Goal: Transaction & Acquisition: Purchase product/service

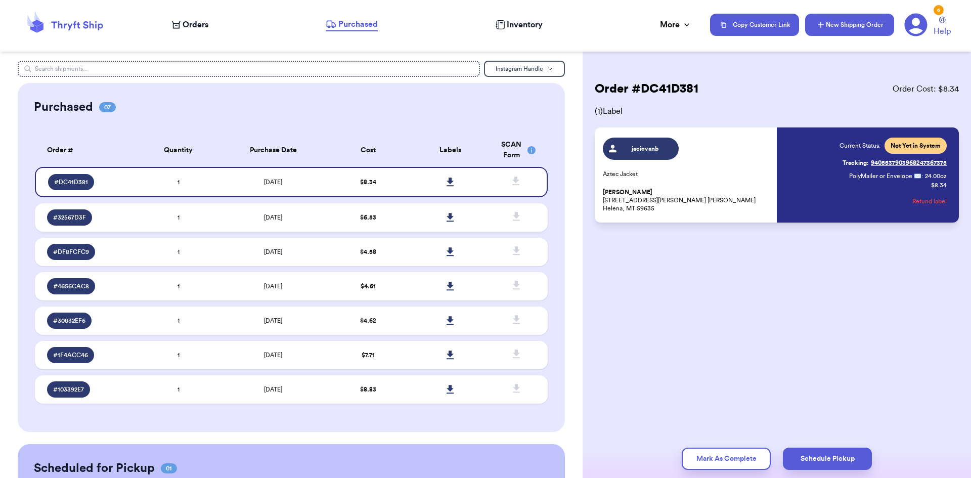
click at [837, 25] on button "New Shipping Order" at bounding box center [849, 25] width 89 height 22
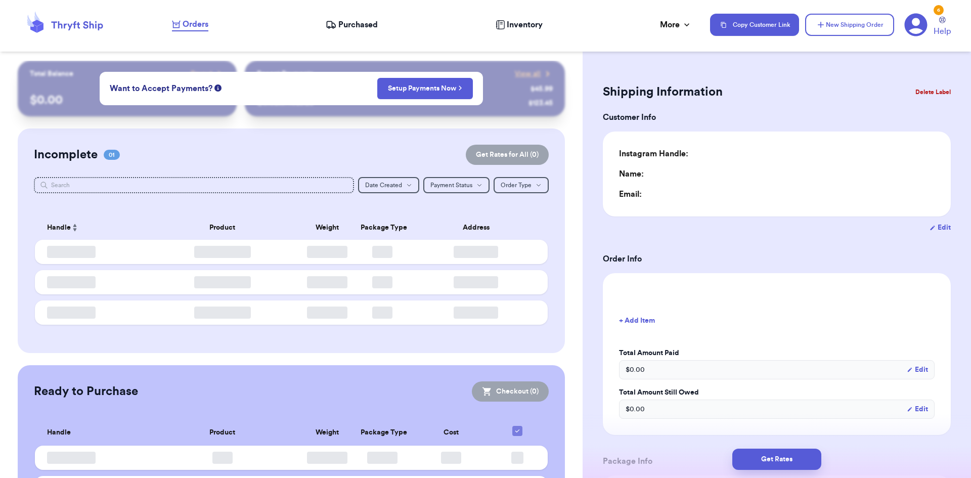
type input "0"
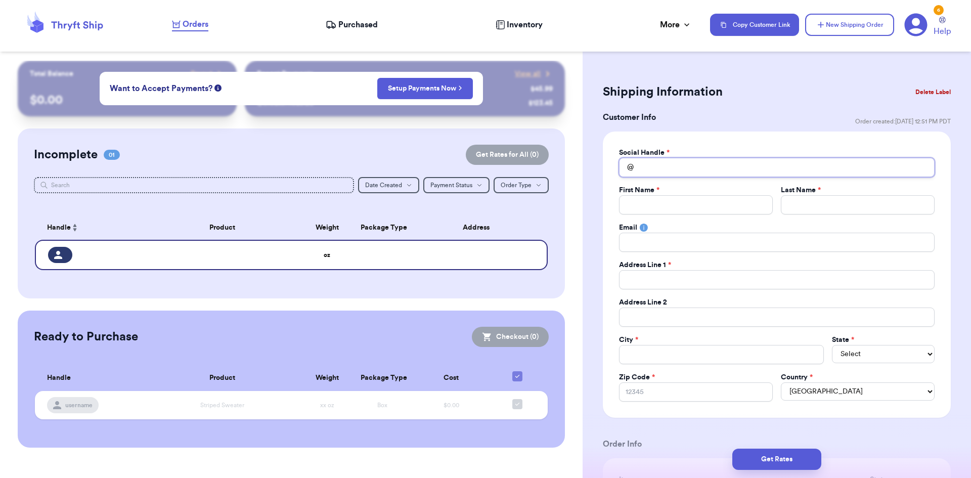
click at [706, 172] on input "Total Amount Paid" at bounding box center [777, 167] width 316 height 19
type input "j"
type input "ja"
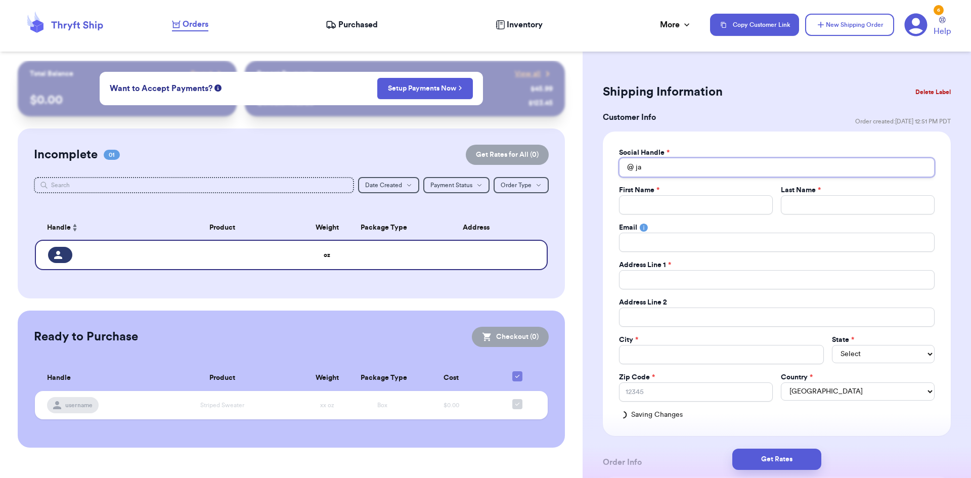
type input "jac"
type input "[PERSON_NAME]"
type input "jaciev"
type input "jacieva"
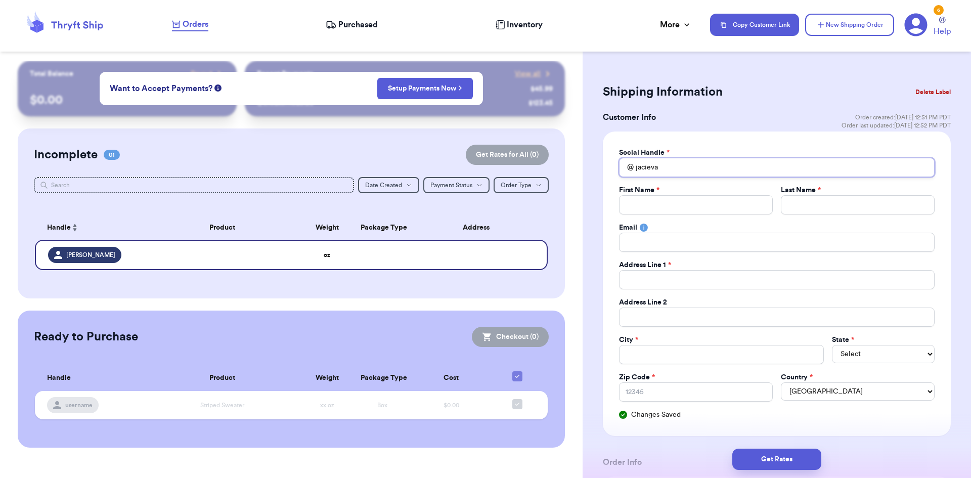
type input "jacievan"
type input "jacievanb"
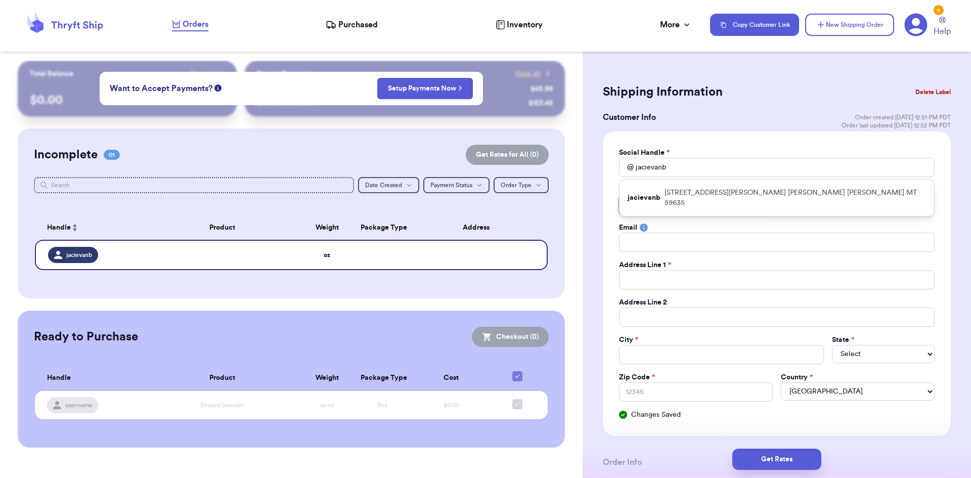
type input "M"
type input "Mu"
type input "Muf"
type input "Muff"
type input "Muffy"
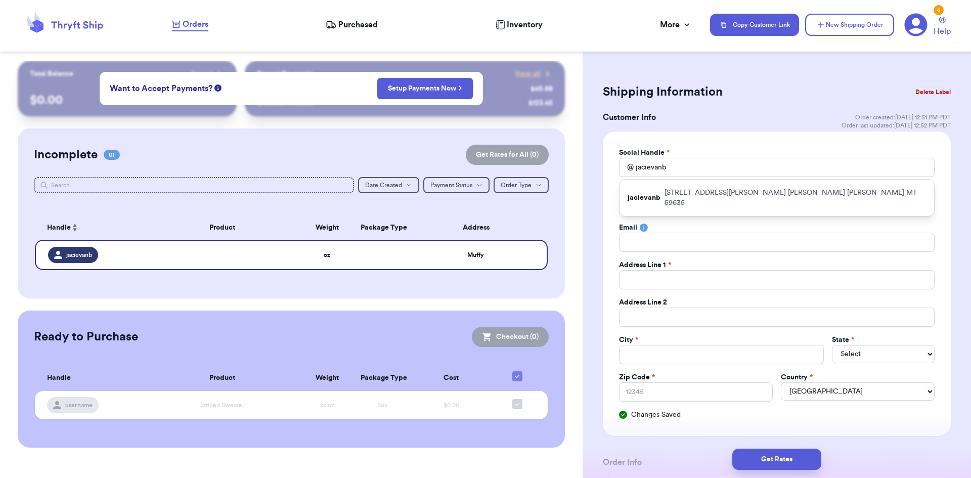
click at [605, 220] on div "Social Handle * @ jacievanb jacievanb [STREET_ADDRESS][PERSON_NAME][PERSON_NAME…" at bounding box center [777, 283] width 348 height 304
click at [821, 208] on input "Total Amount Paid" at bounding box center [858, 204] width 154 height 19
type input "M"
type input "Mi"
type input "Min"
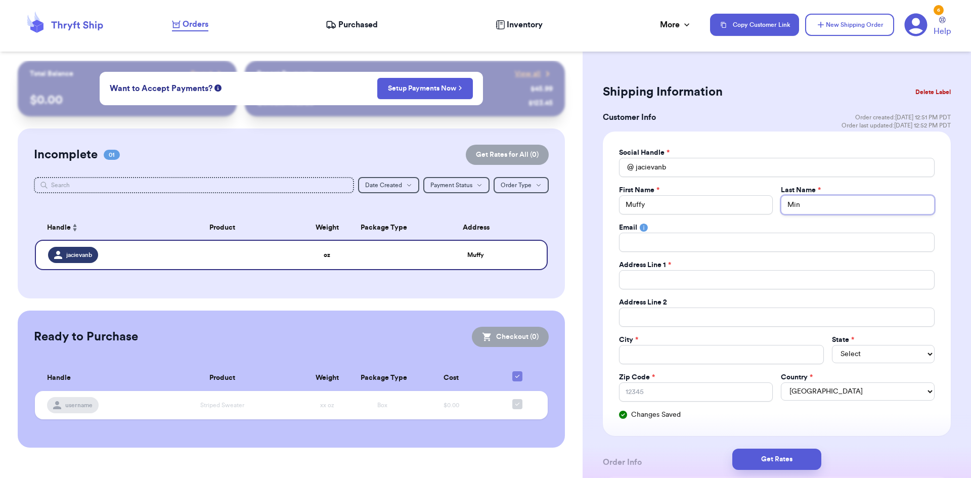
type input "Minn"
type input "Minni"
type input "Minnic"
type input "[PERSON_NAME]"
type input "2"
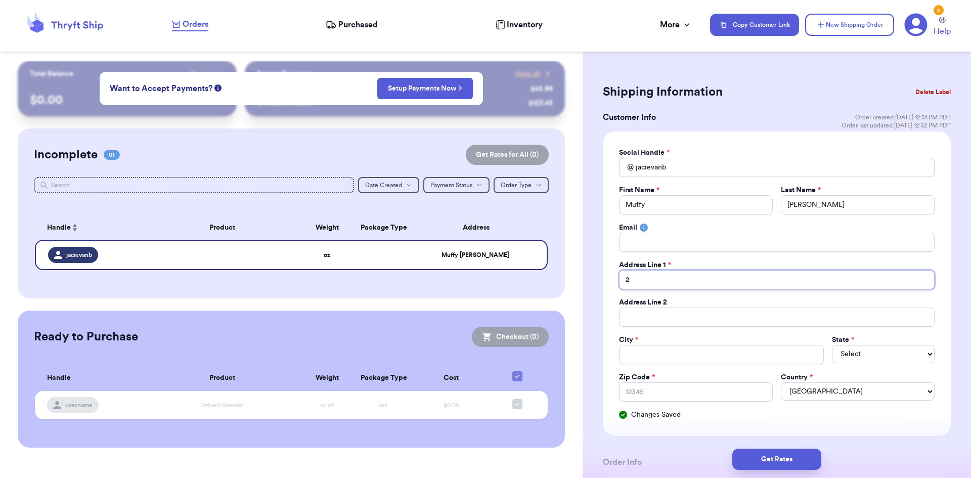
type input "28"
type input "281"
type input "2811"
type input "2811 X"
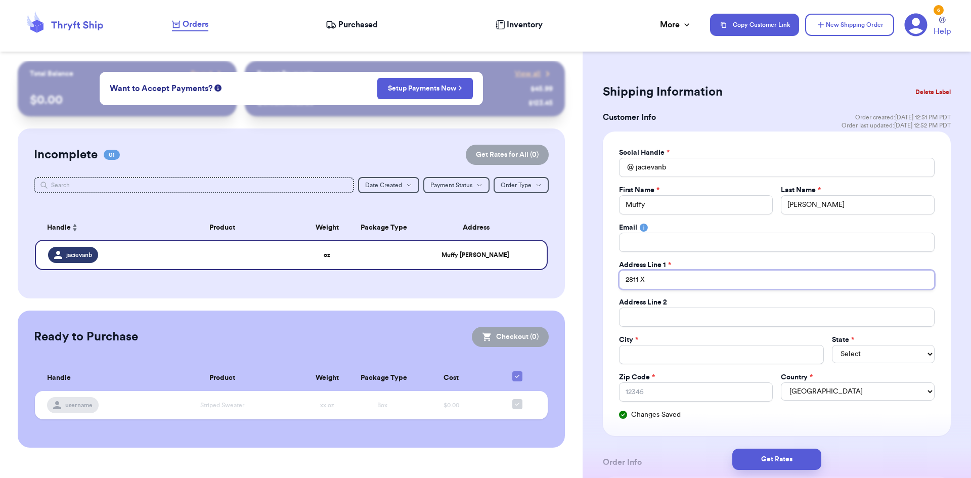
type input "2811 XC"
type input "2811 XCo"
type input "2811 XCom"
type input "2811 XCo"
type input "2811 XC"
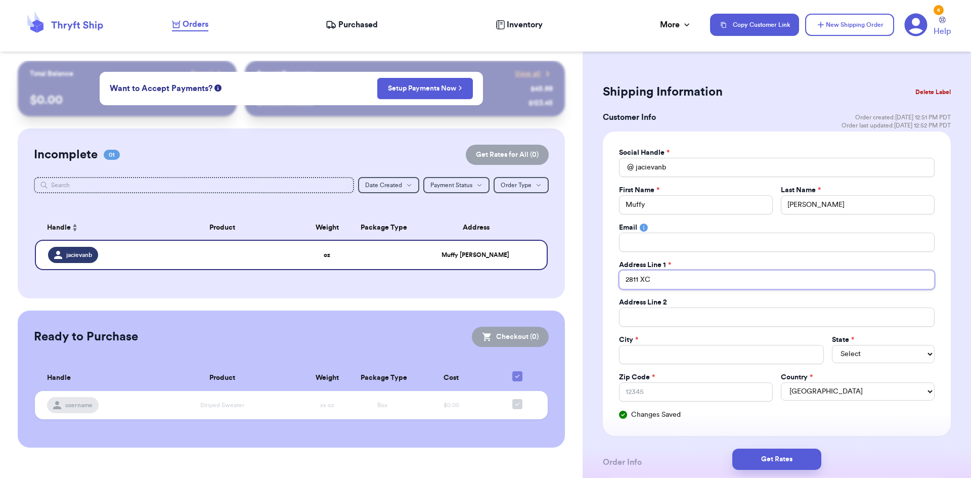
type input "2811 X"
type input "2811"
type input "2811 C"
type input "2811 Co"
type input "2811 Com"
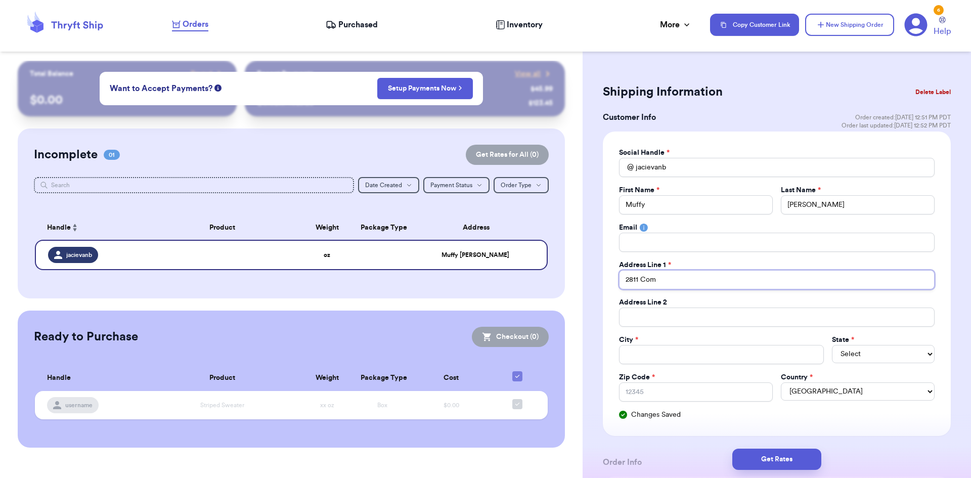
type input "2811 Comp"
type input "2811 Compt"
type input "2811 Compto"
type input "2811 [PERSON_NAME]"
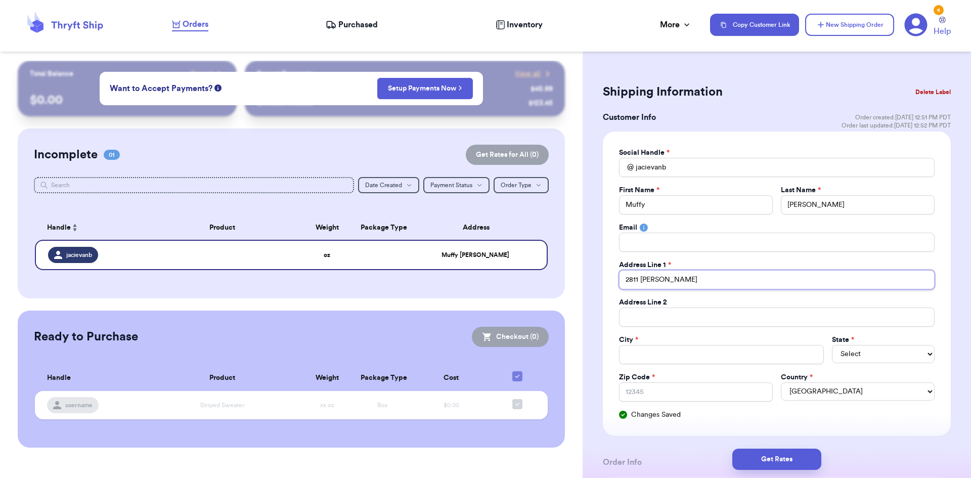
type input "2811 [PERSON_NAME] P"
type input "[STREET_ADDRESS][PERSON_NAME]"
type input "2811 [PERSON_NAME] Plac"
type input "[STREET_ADDRESS][PERSON_NAME]"
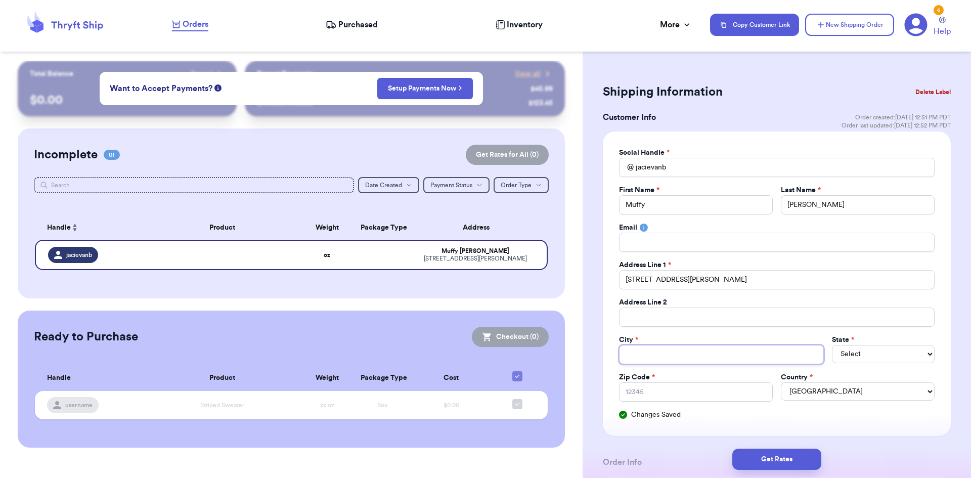
type input "M"
type input "Mo"
type input "Mos"
type input "Mosc"
type input "[PERSON_NAME]"
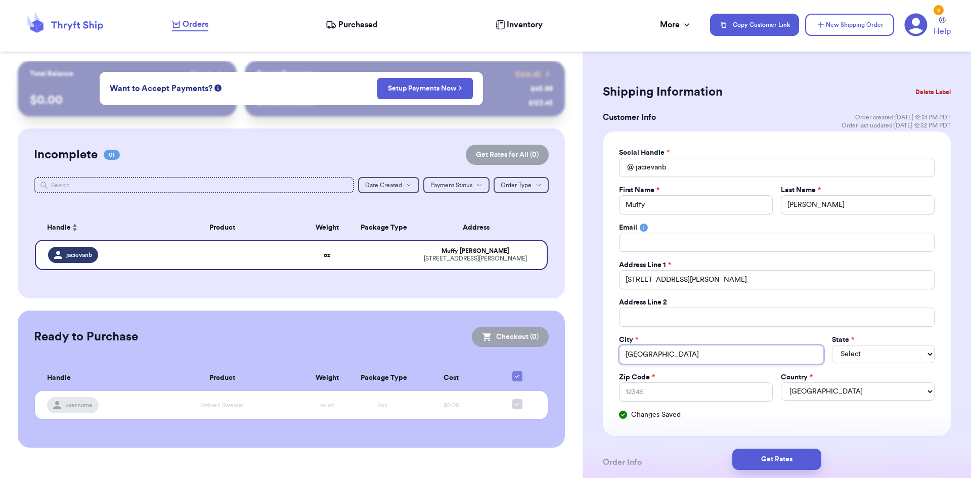
type input "[GEOGRAPHIC_DATA]"
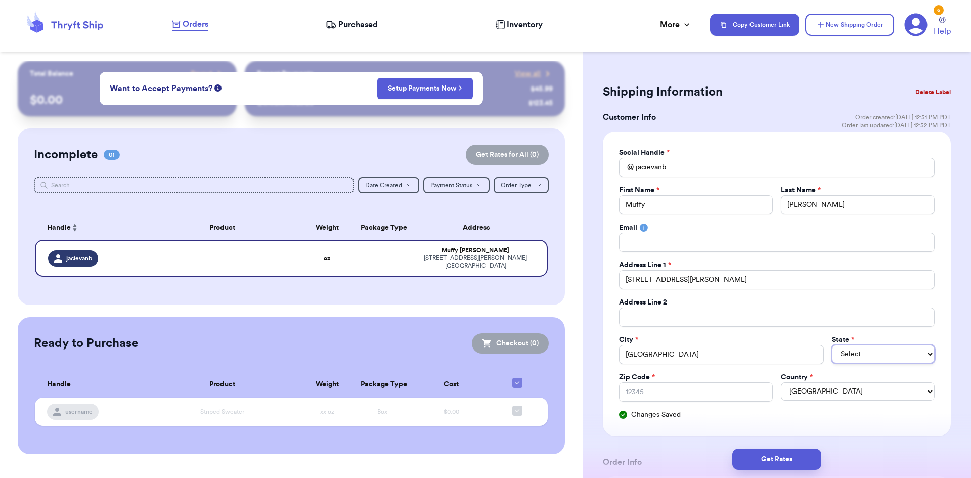
select select "ID"
type input "8"
type input "83"
type input "838"
type input "8384"
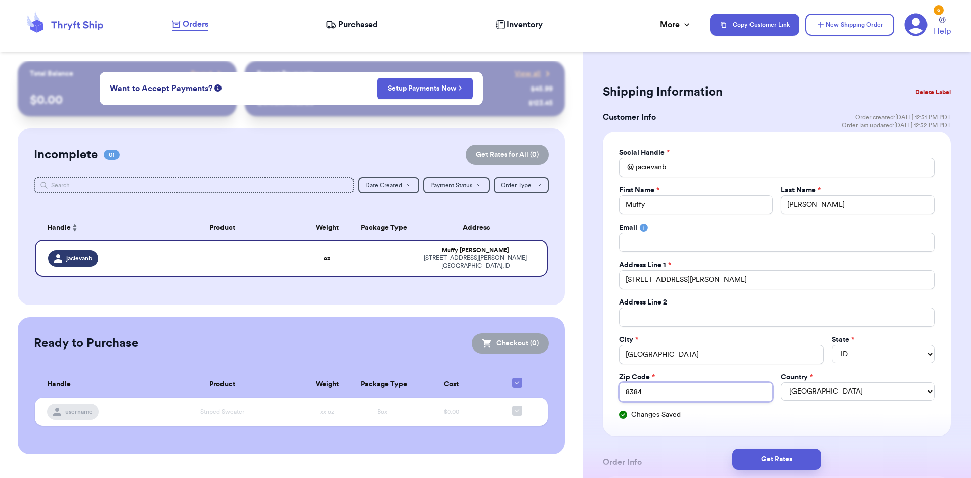
type input "83843"
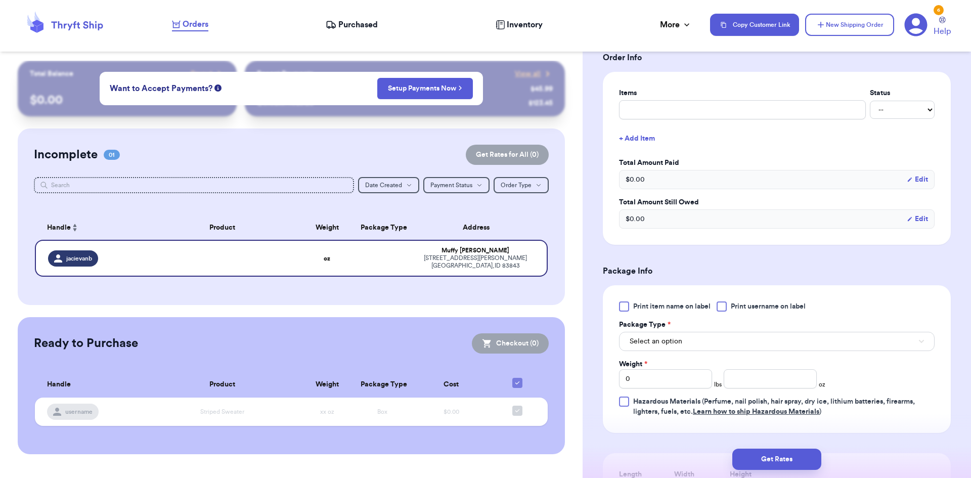
scroll to position [354, 0]
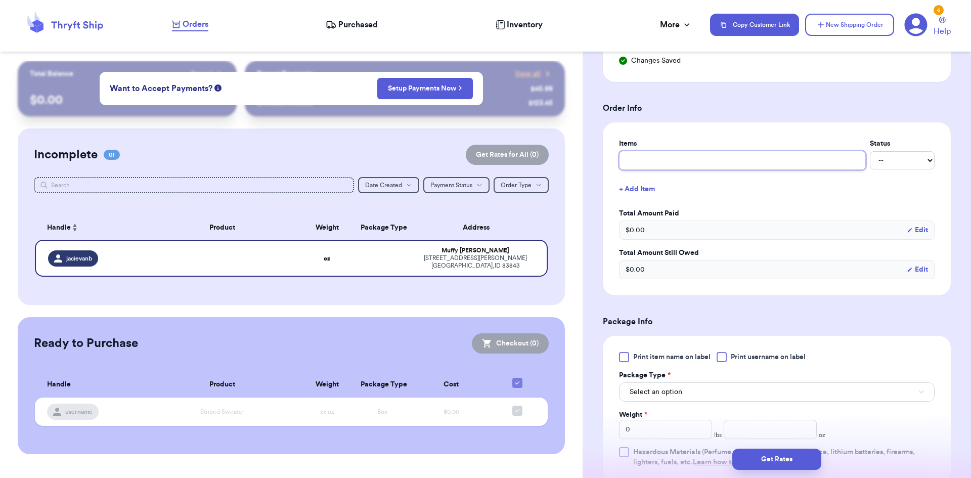
click at [640, 160] on input "text" at bounding box center [742, 160] width 247 height 19
type input "G"
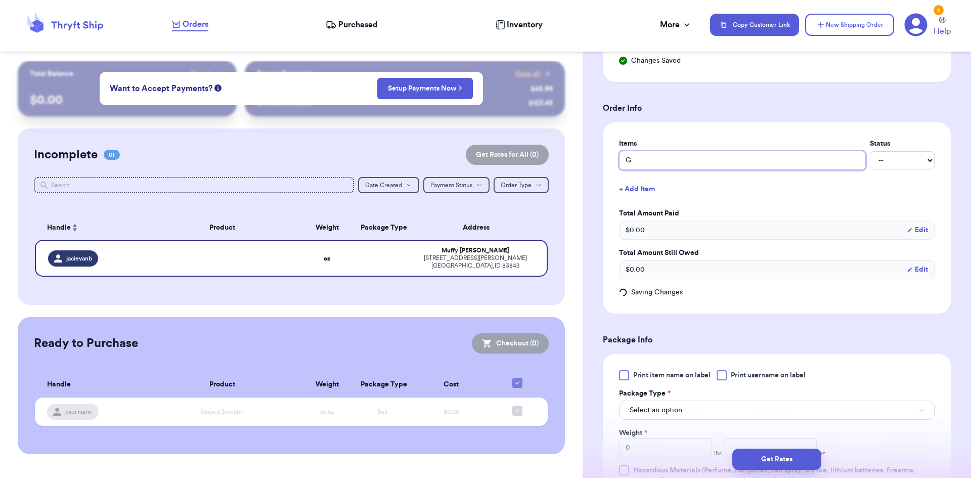
type input "GA"
type input "GAP"
type input "GAP P"
type input "GAP Pu"
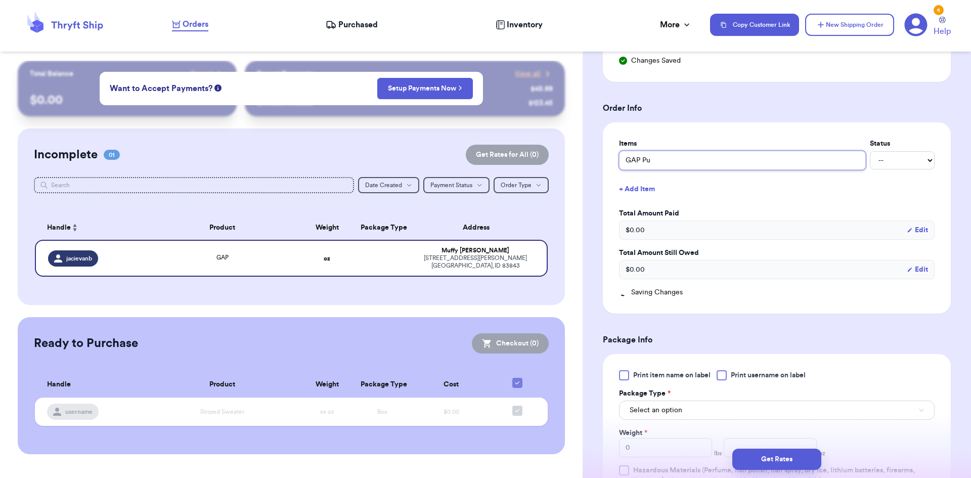
type input "GAP Puf"
type input "GAP Puff"
type input "GAP Puffe"
type input "GAP Puffer"
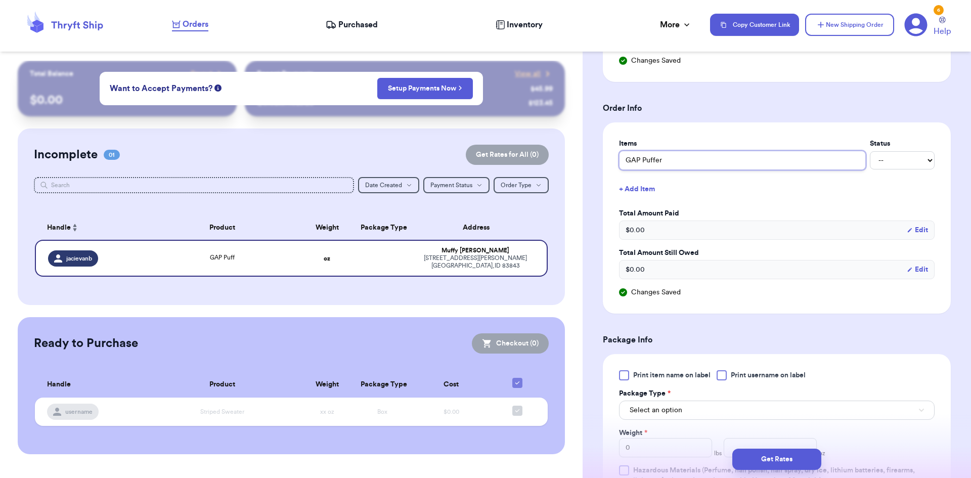
type input "GAP Puffer C"
type input "GAP Puffer Co"
type input "GAP Puffer Coa"
type input "GAP Puffer Coat"
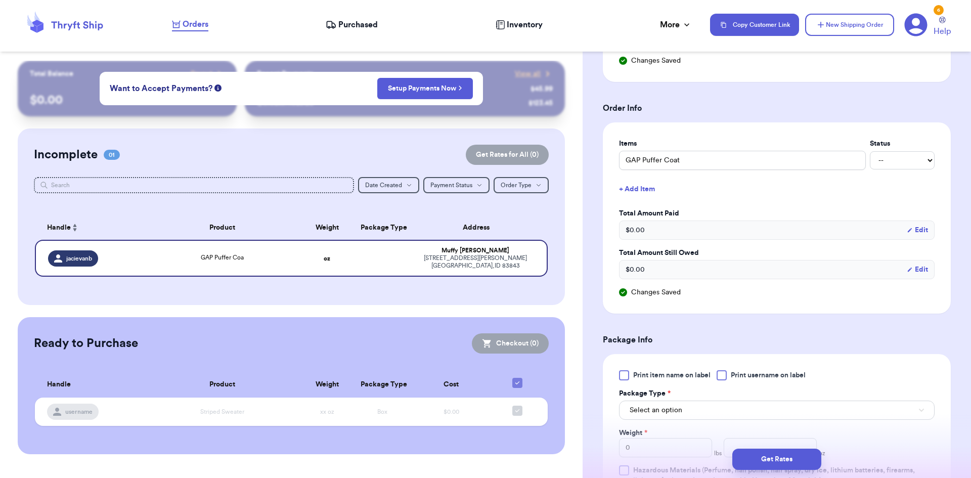
click at [669, 343] on h3 "Package Info" at bounding box center [777, 340] width 348 height 12
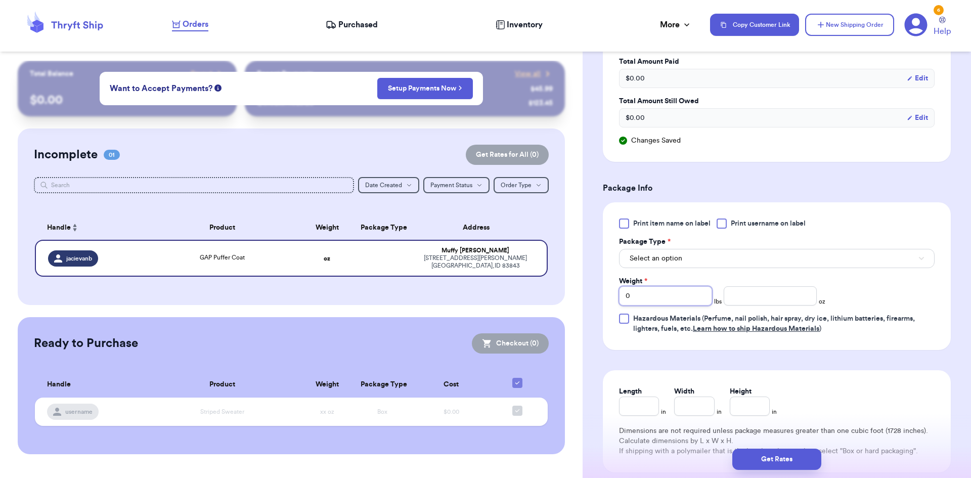
click at [631, 296] on input "0" at bounding box center [665, 295] width 93 height 19
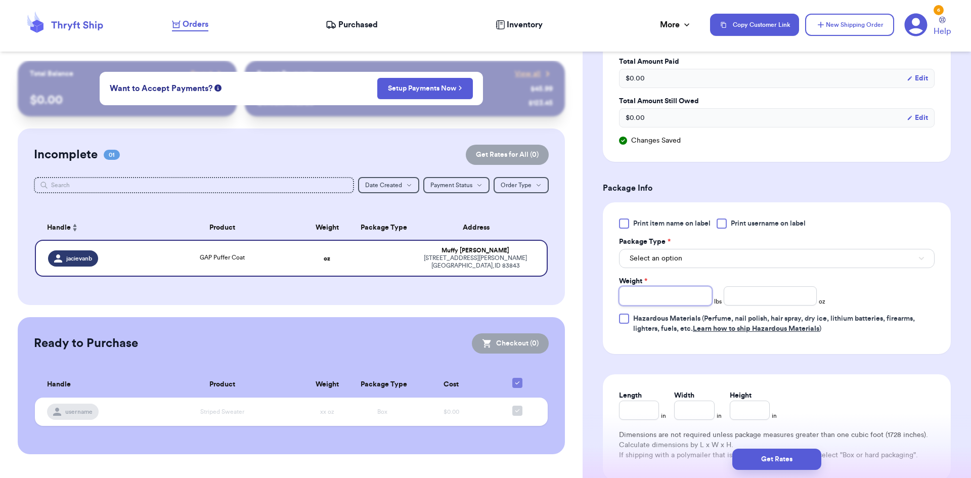
type input "1"
click at [620, 367] on form "Shipping Information Delete Label Customer Info Order created: [DATE] 12:51 PM …" at bounding box center [777, 54] width 348 height 958
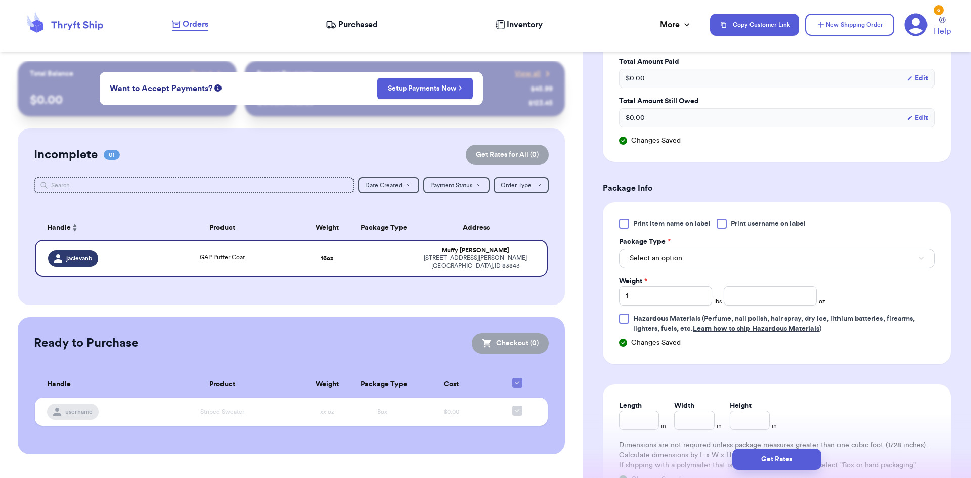
scroll to position [652, 0]
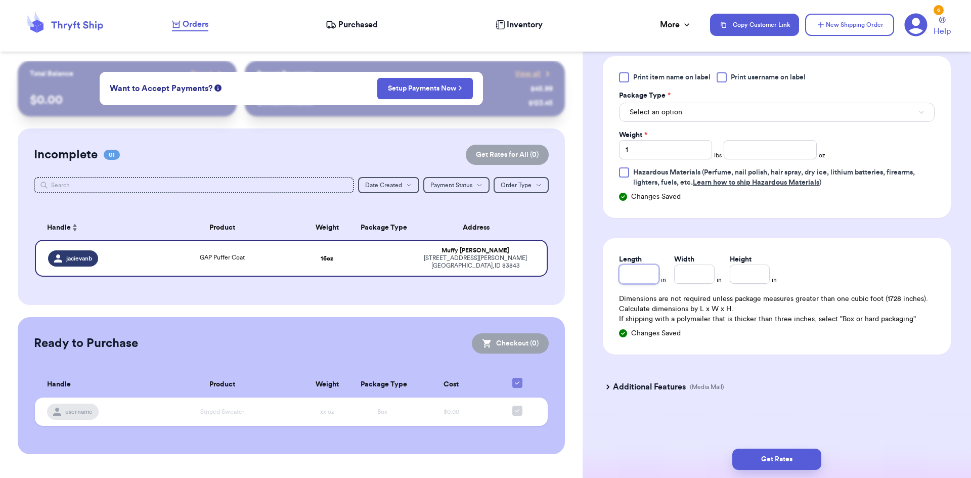
click at [631, 275] on input "Length" at bounding box center [639, 273] width 40 height 19
type input "1"
type input "18"
click at [699, 276] on input "Width *" at bounding box center [694, 273] width 40 height 19
type input "2"
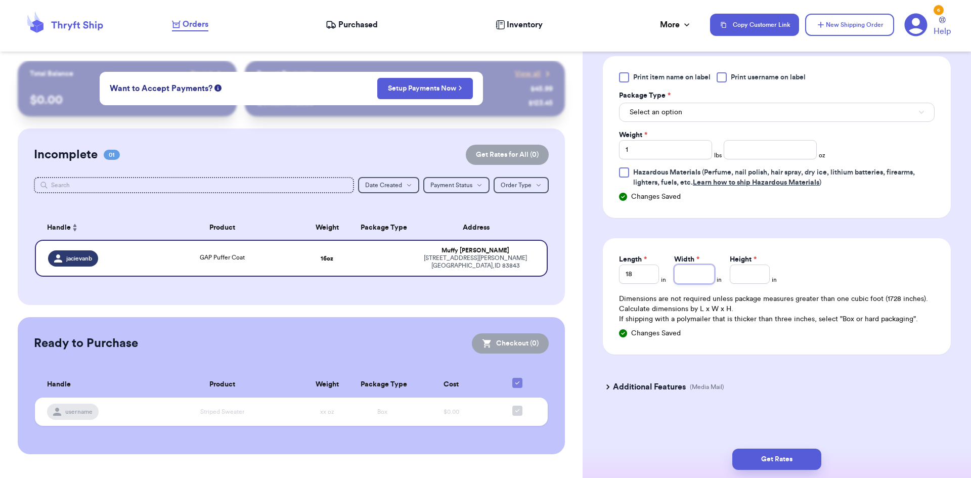
type input "1"
type input "18"
click at [762, 465] on button "Get Rates" at bounding box center [776, 459] width 89 height 21
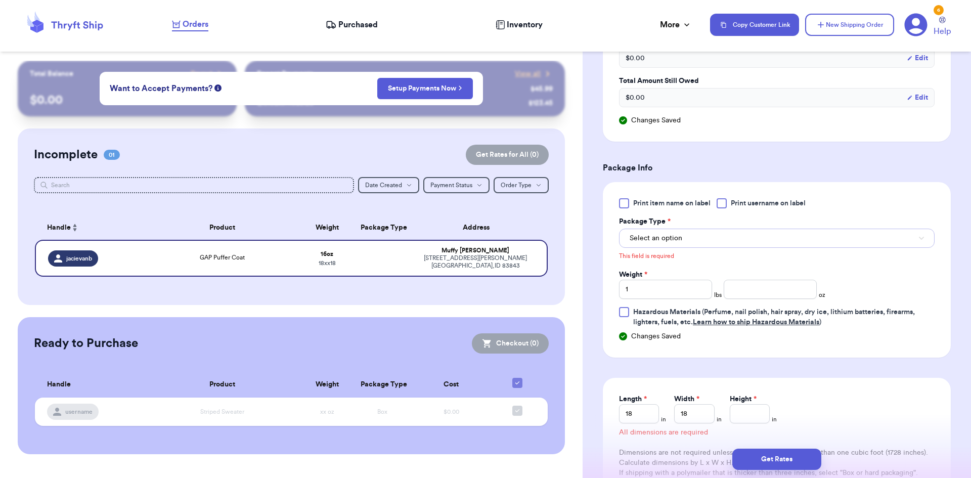
click at [692, 232] on button "Select an option" at bounding box center [777, 238] width 316 height 19
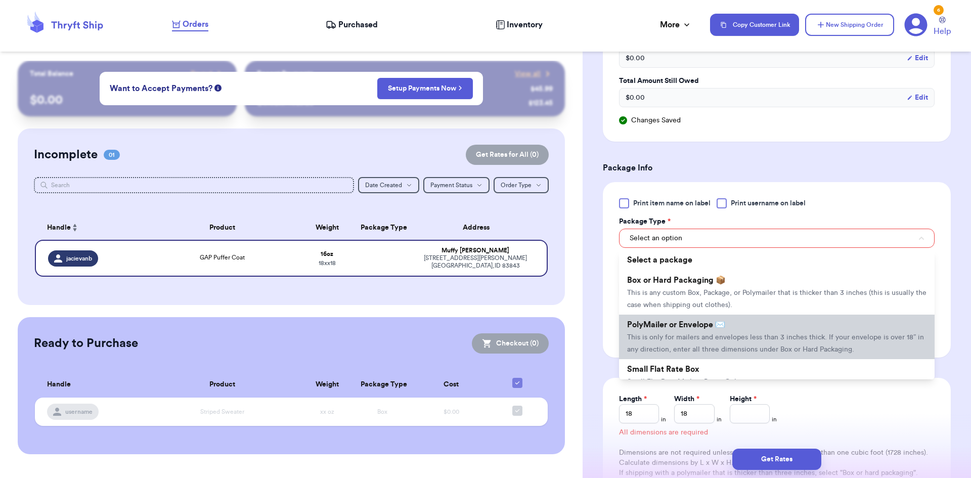
click at [666, 330] on li "PolyMailer or Envelope ✉️ This is only for mailers and envelopes less than 3 in…" at bounding box center [777, 337] width 316 height 45
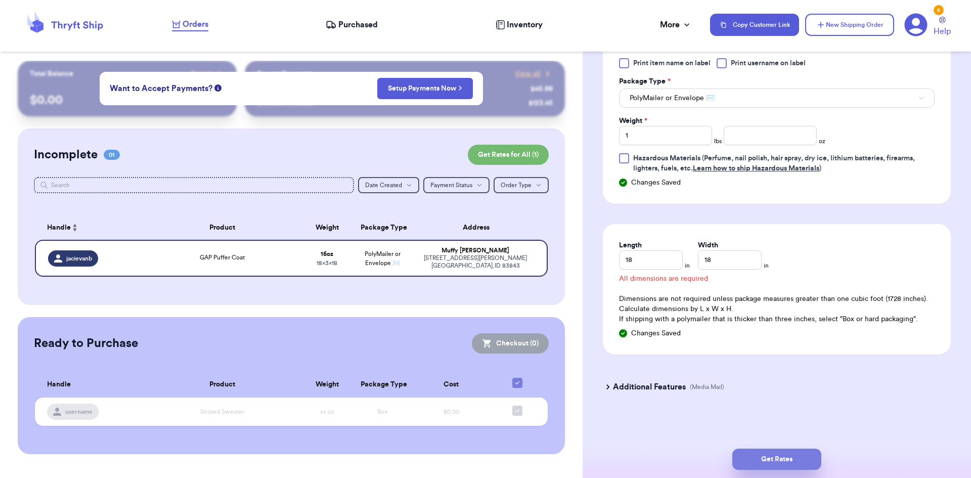
click at [766, 449] on button "Get Rates" at bounding box center [776, 459] width 89 height 21
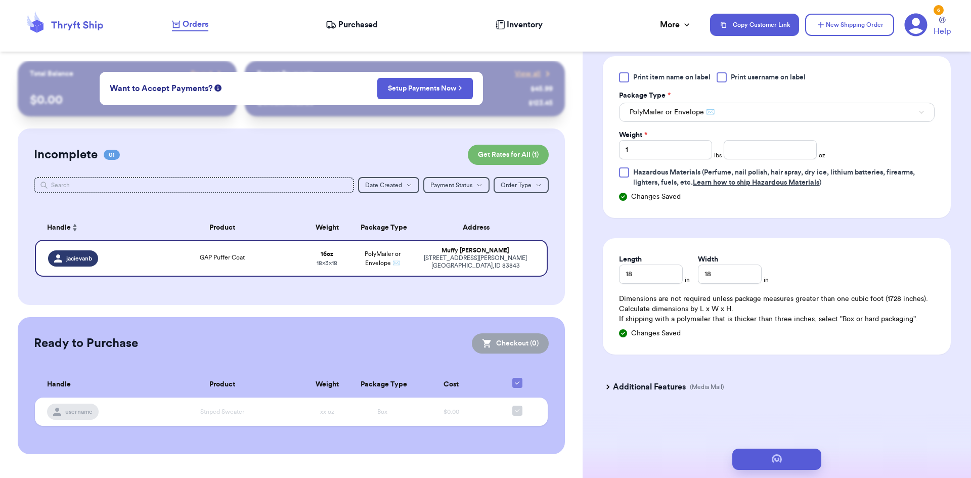
scroll to position [0, 0]
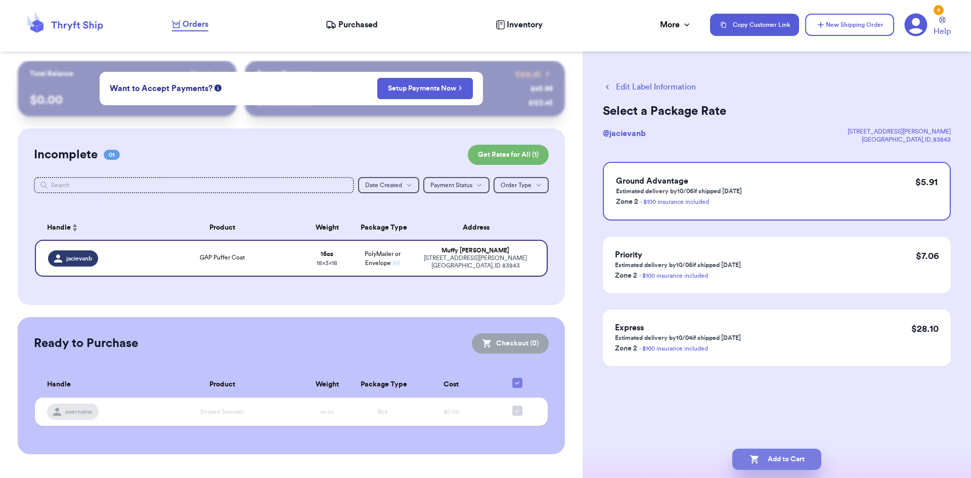
click at [779, 457] on button "Add to Cart" at bounding box center [776, 459] width 89 height 21
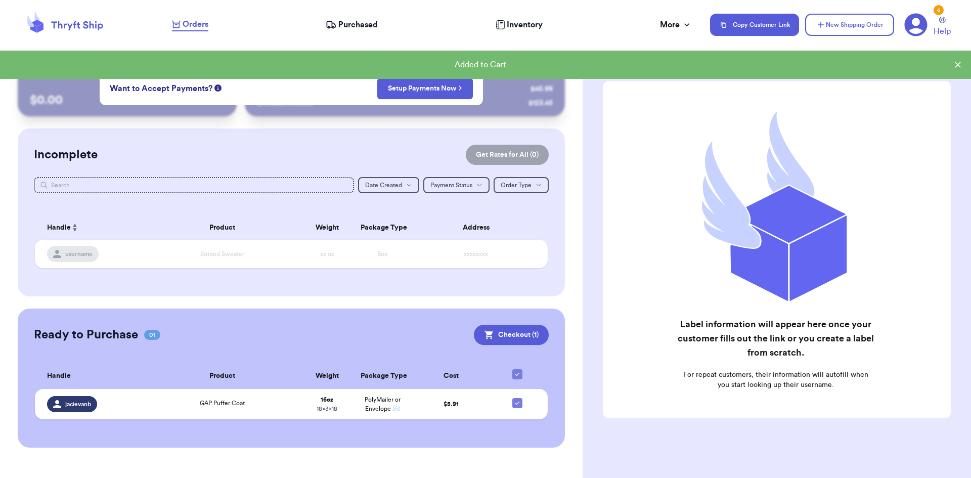
scroll to position [7, 0]
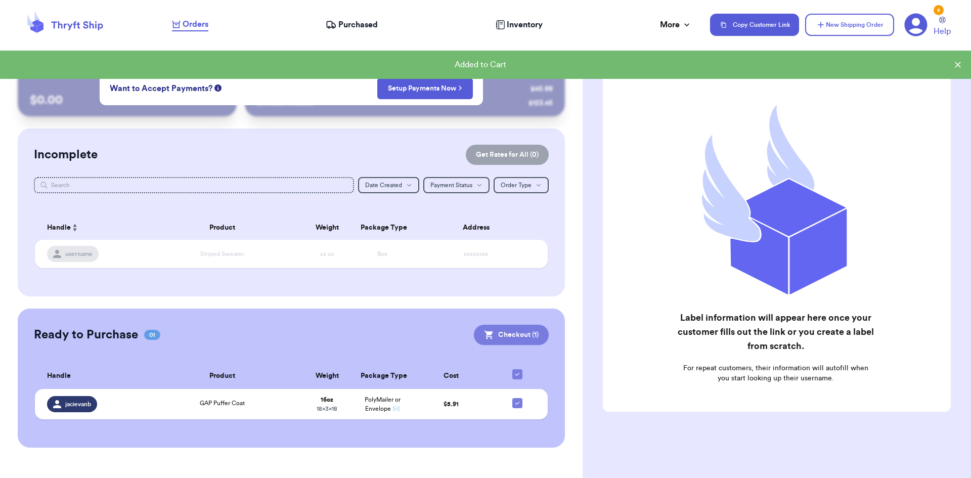
click at [531, 330] on button "Checkout ( 1 )" at bounding box center [511, 335] width 75 height 20
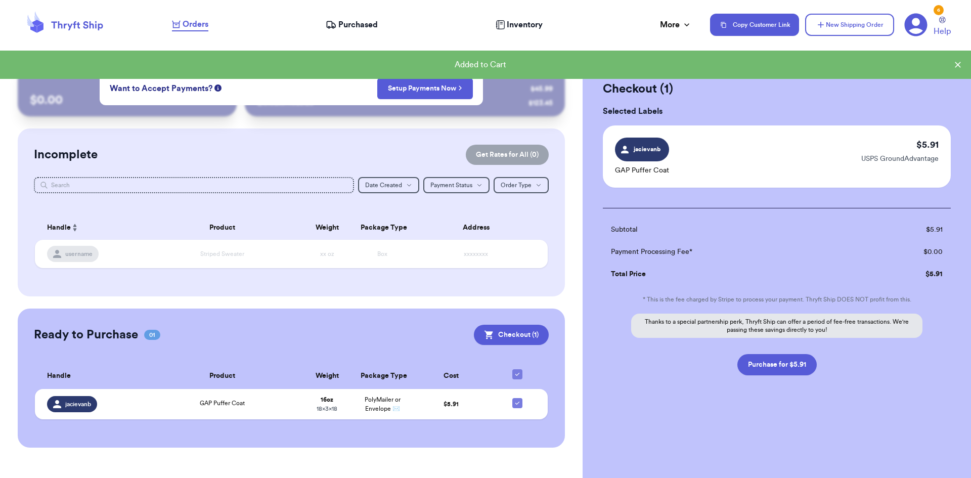
scroll to position [0, 0]
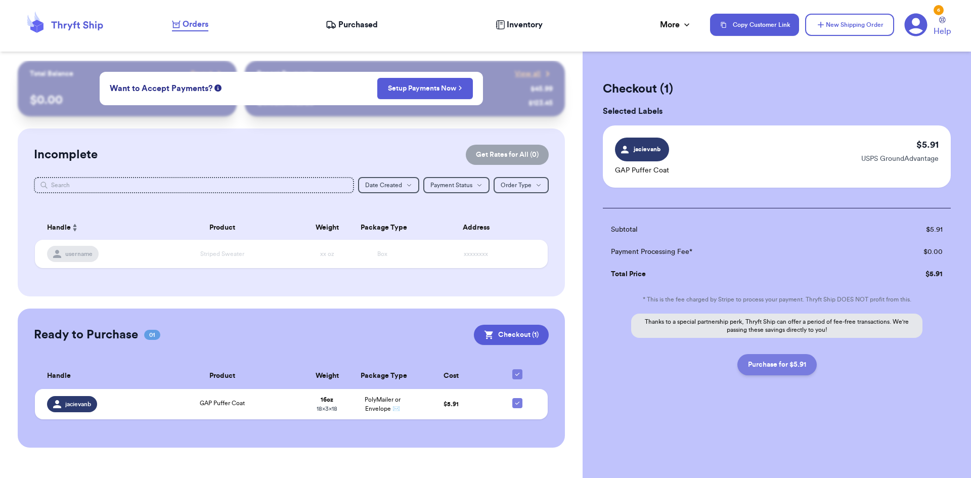
click at [807, 360] on button "Purchase for $5.91" at bounding box center [776, 364] width 79 height 21
checkbox input "false"
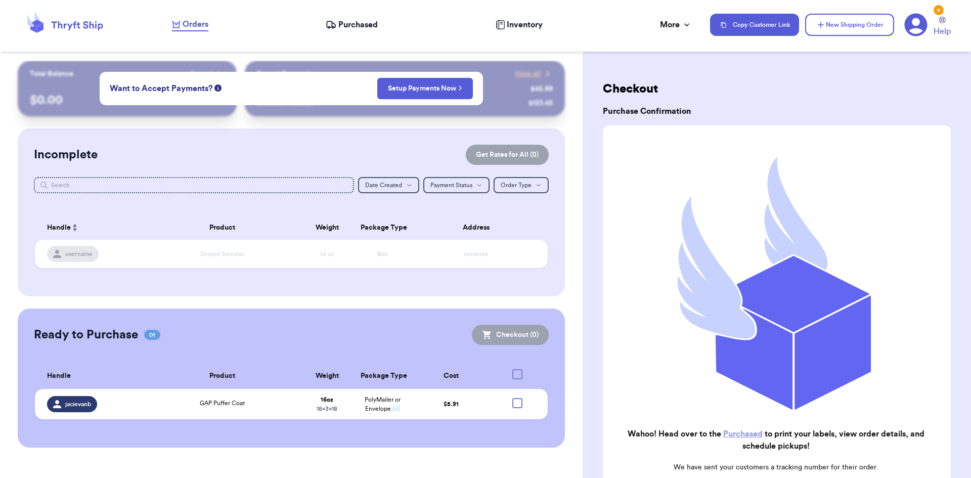
checkbox input "true"
click at [344, 18] on div "Orders Purchased Inventory More Stats Completed Orders Payments Payouts" at bounding box center [436, 24] width 528 height 13
click at [347, 20] on span "Purchased" at bounding box center [357, 25] width 39 height 12
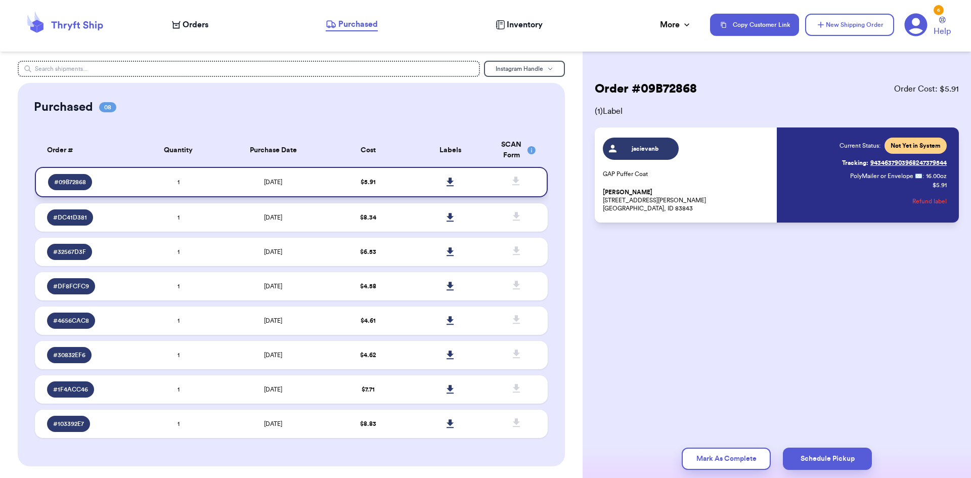
click at [121, 182] on div "# 09B72868" at bounding box center [89, 182] width 83 height 16
click at [447, 184] on icon at bounding box center [450, 182] width 7 height 9
